Goal: Find specific page/section: Find specific page/section

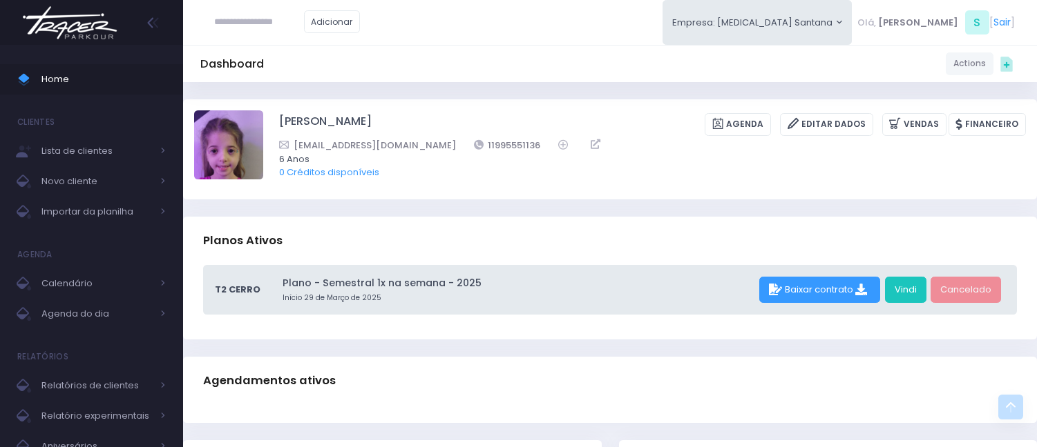
scroll to position [230, 0]
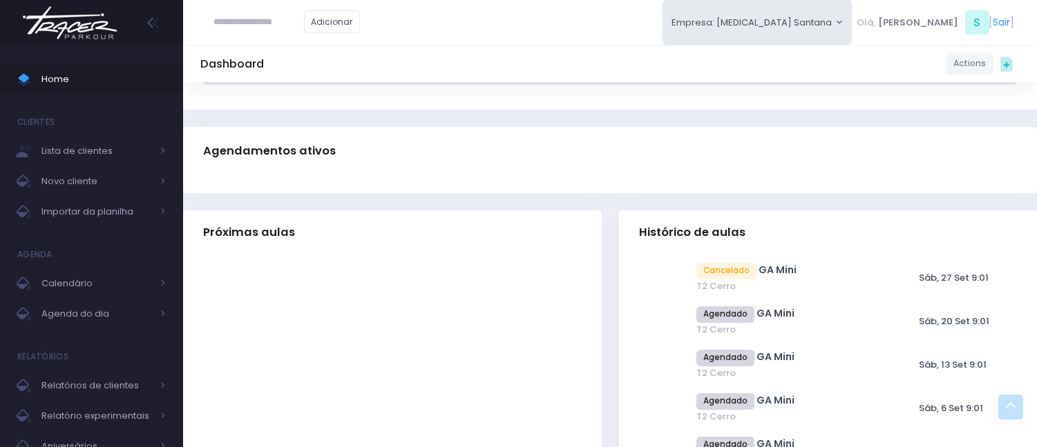
type input "**********"
click at [273, 47] on link "[PERSON_NAME]" at bounding box center [280, 47] width 78 height 14
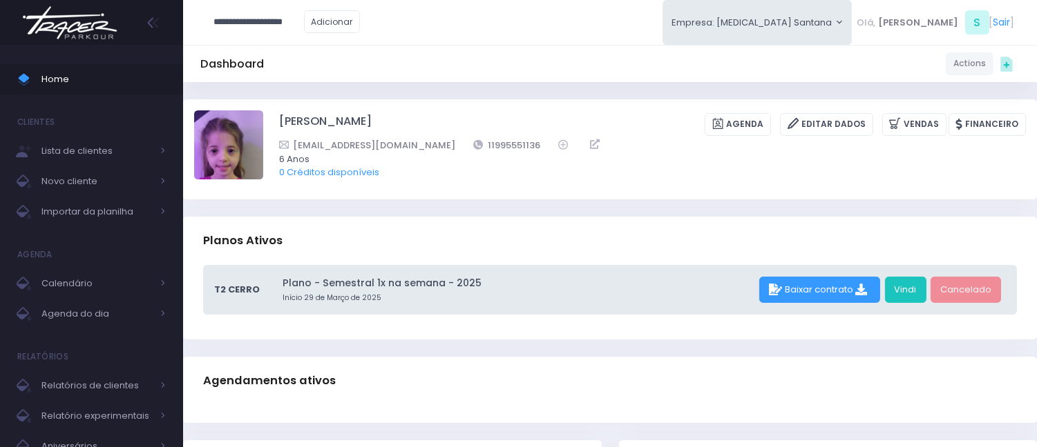
type input "**********"
